Goal: Use online tool/utility: Utilize a website feature to perform a specific function

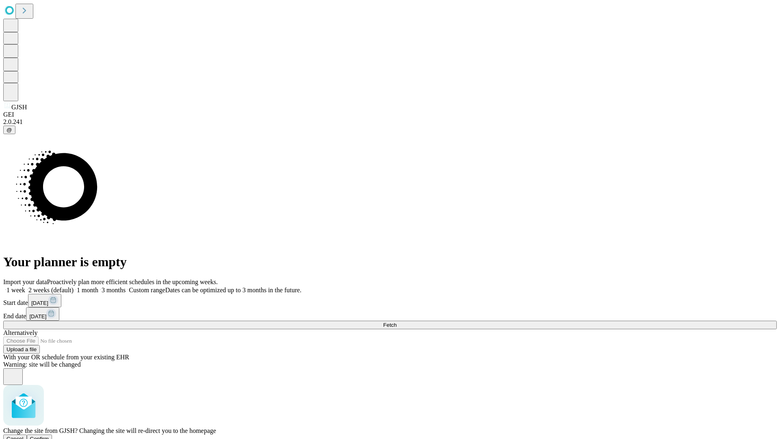
click at [49, 436] on span "Confirm" at bounding box center [39, 439] width 19 height 6
click at [98, 287] on label "1 month" at bounding box center [86, 290] width 25 height 7
click at [397, 322] on span "Fetch" at bounding box center [389, 325] width 13 height 6
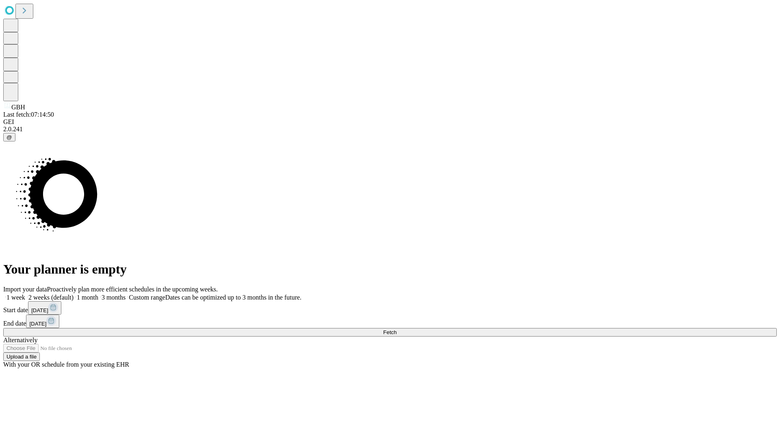
click at [98, 294] on label "1 month" at bounding box center [86, 297] width 25 height 7
click at [397, 329] on span "Fetch" at bounding box center [389, 332] width 13 height 6
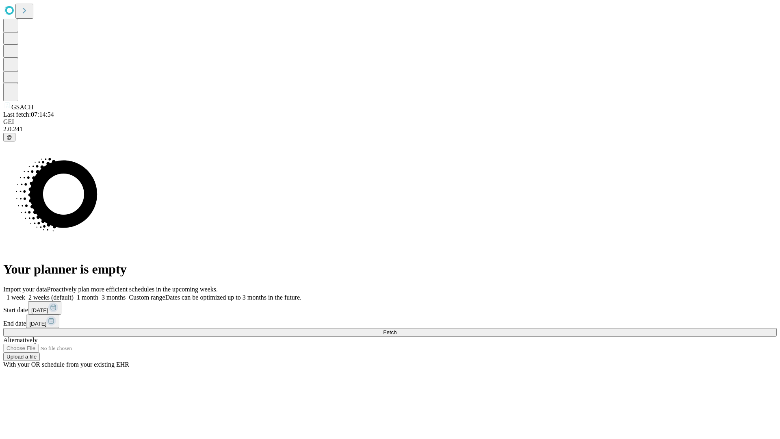
click at [98, 294] on label "1 month" at bounding box center [86, 297] width 25 height 7
click at [397, 329] on span "Fetch" at bounding box center [389, 332] width 13 height 6
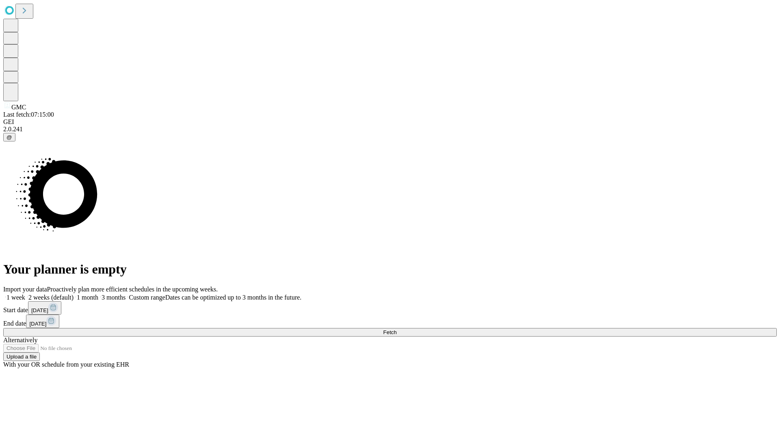
click at [98, 294] on label "1 month" at bounding box center [86, 297] width 25 height 7
click at [397, 329] on span "Fetch" at bounding box center [389, 332] width 13 height 6
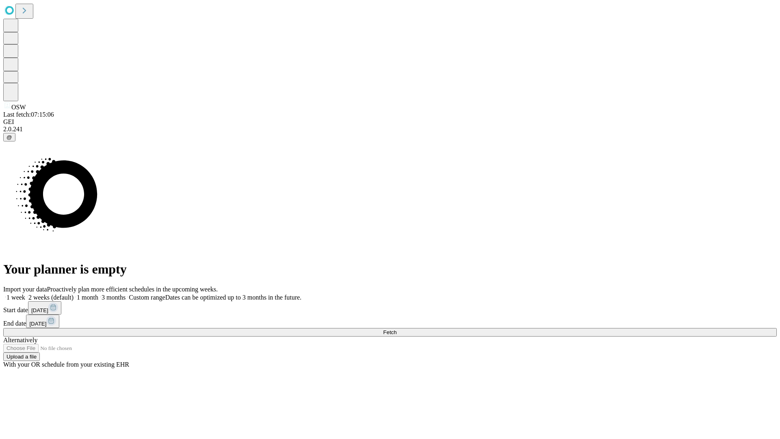
click at [98, 294] on label "1 month" at bounding box center [86, 297] width 25 height 7
click at [397, 329] on span "Fetch" at bounding box center [389, 332] width 13 height 6
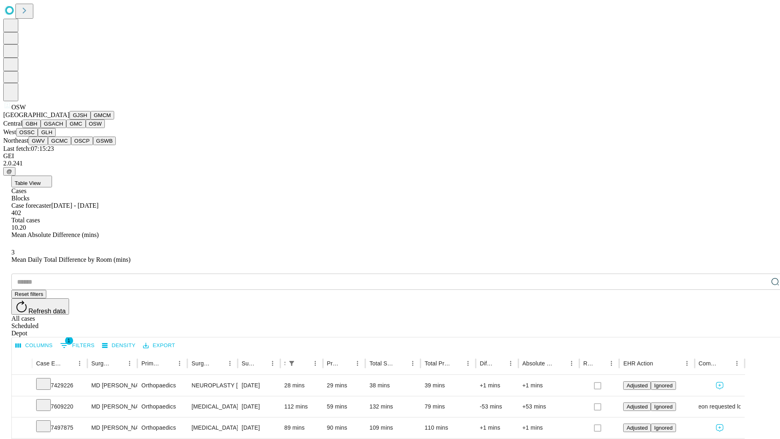
click at [38, 137] on button "OSSC" at bounding box center [27, 132] width 22 height 9
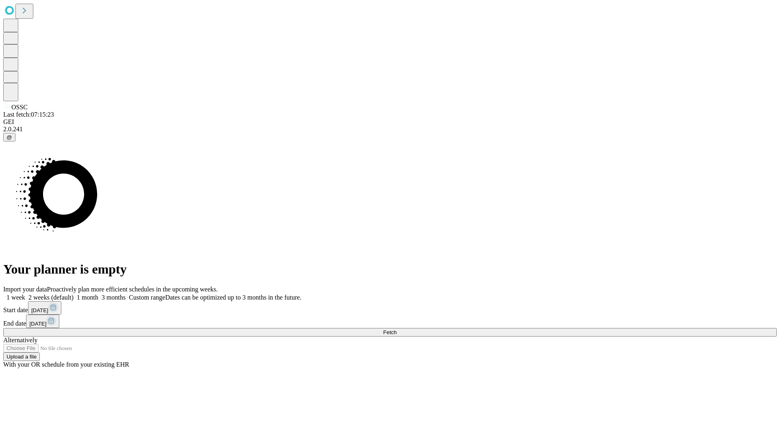
click at [98, 294] on label "1 month" at bounding box center [86, 297] width 25 height 7
click at [397, 329] on span "Fetch" at bounding box center [389, 332] width 13 height 6
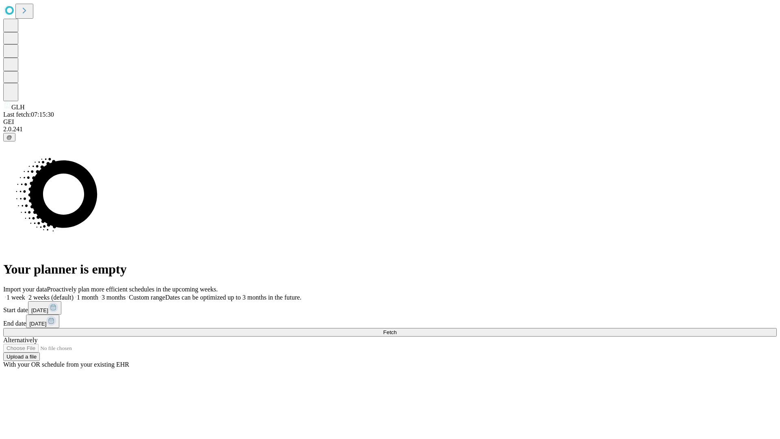
click at [98, 294] on label "1 month" at bounding box center [86, 297] width 25 height 7
click at [397, 329] on span "Fetch" at bounding box center [389, 332] width 13 height 6
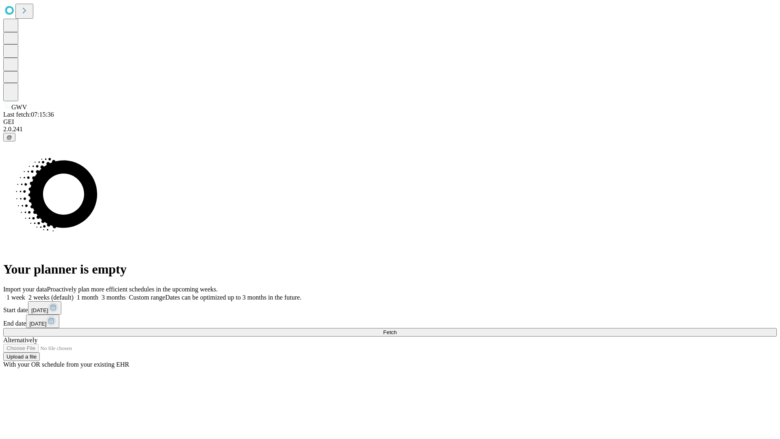
click at [98, 294] on label "1 month" at bounding box center [86, 297] width 25 height 7
click at [397, 329] on span "Fetch" at bounding box center [389, 332] width 13 height 6
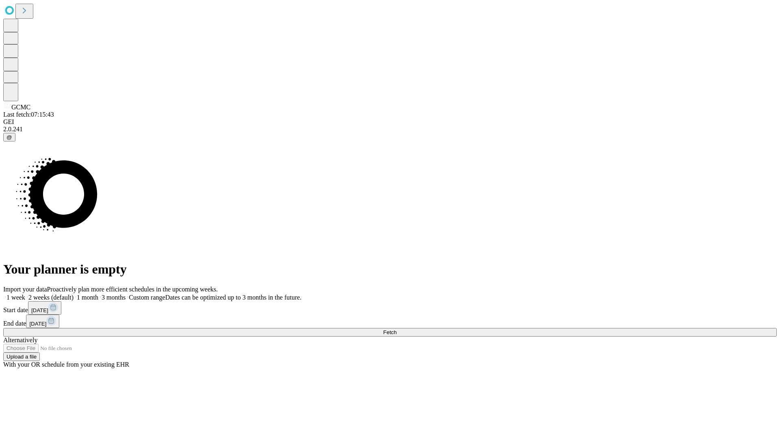
click at [98, 294] on label "1 month" at bounding box center [86, 297] width 25 height 7
click at [397, 329] on span "Fetch" at bounding box center [389, 332] width 13 height 6
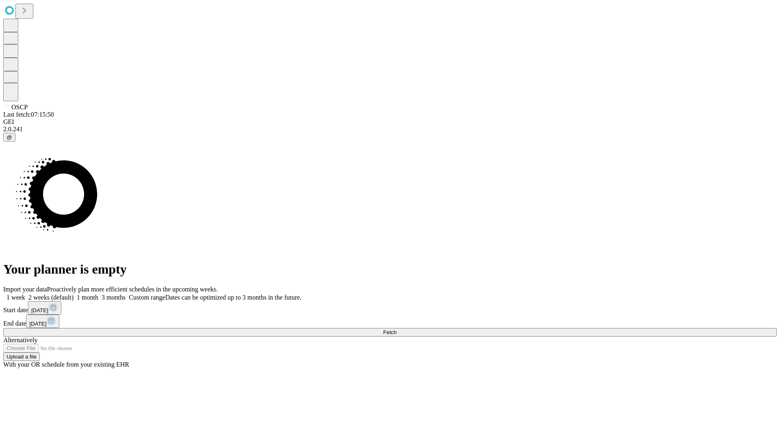
click at [98, 294] on label "1 month" at bounding box center [86, 297] width 25 height 7
click at [397, 329] on span "Fetch" at bounding box center [389, 332] width 13 height 6
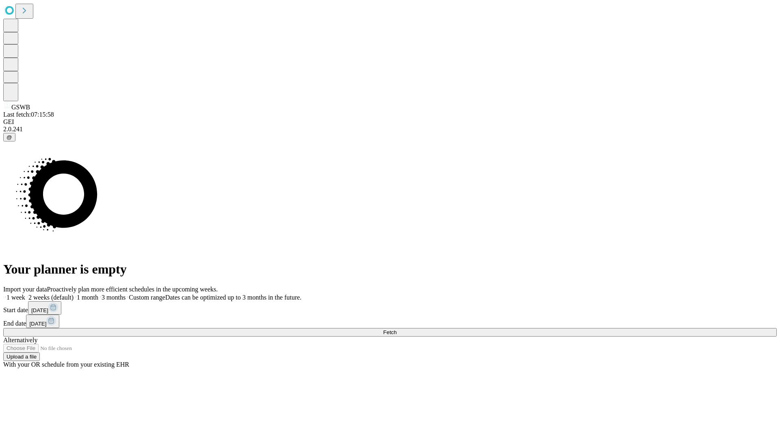
click at [98, 294] on label "1 month" at bounding box center [86, 297] width 25 height 7
click at [397, 329] on span "Fetch" at bounding box center [389, 332] width 13 height 6
